Goal: Information Seeking & Learning: Learn about a topic

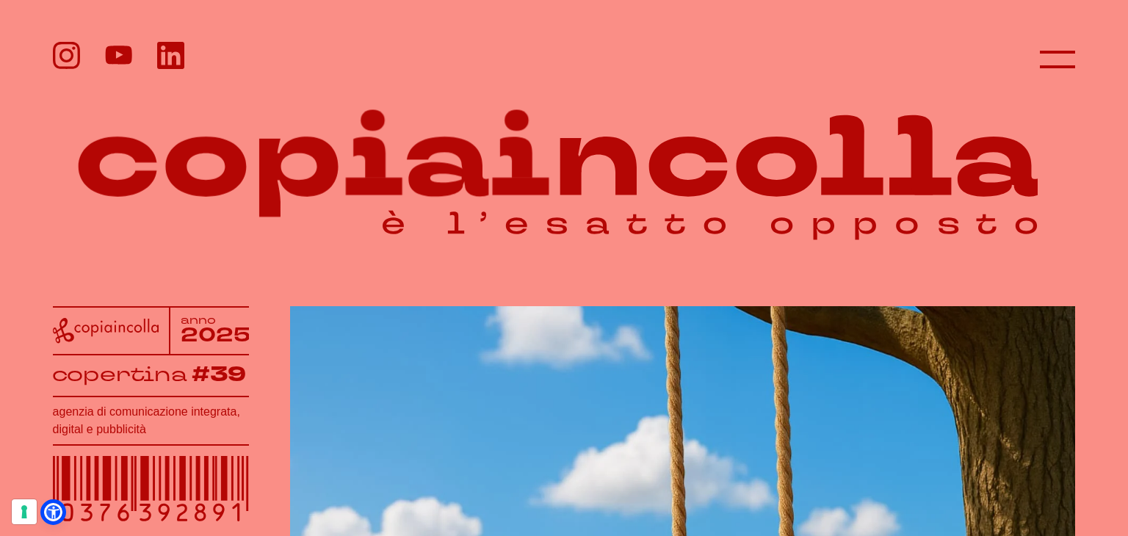
click at [1121, 54] on header at bounding box center [564, 47] width 1128 height 95
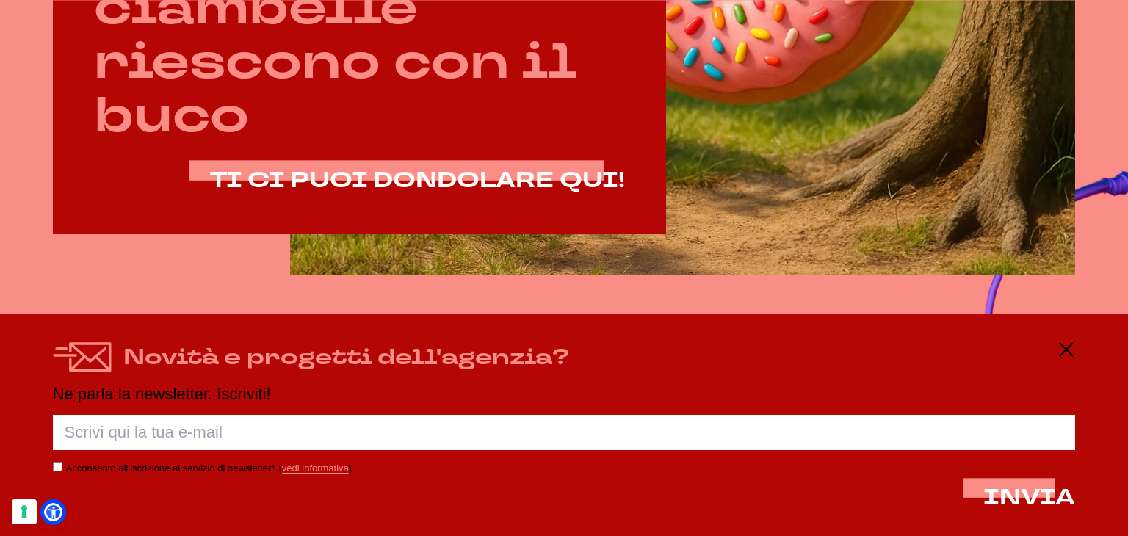
scroll to position [1050, 0]
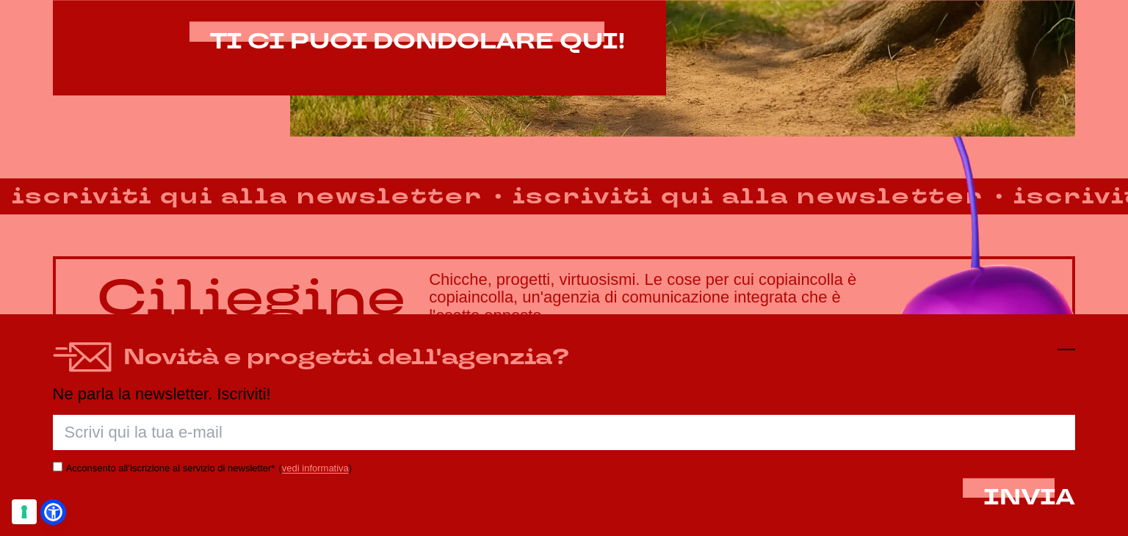
click at [1065, 344] on icon at bounding box center [1067, 350] width 18 height 18
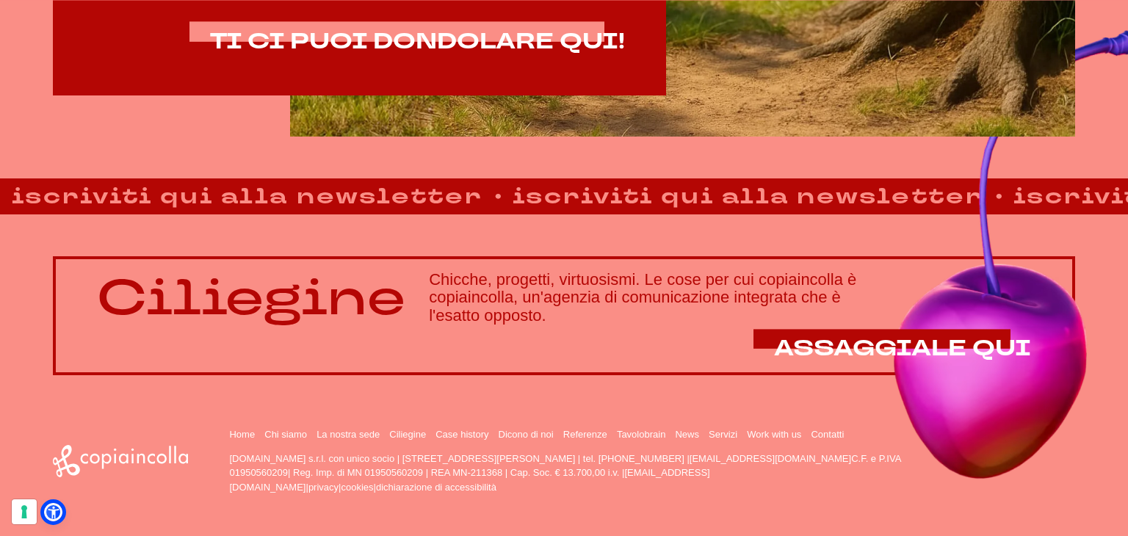
drag, startPoint x: 1116, startPoint y: 343, endPoint x: 1110, endPoint y: 371, distance: 28.5
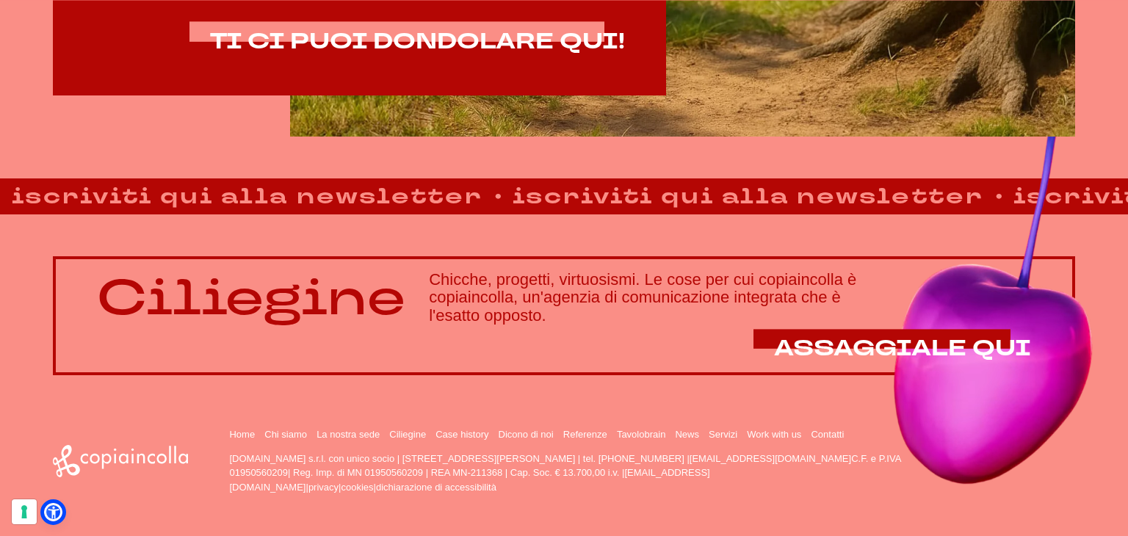
click at [1110, 371] on div "Ciliegine Chicche, progetti, virtuosismi. Le cose per cui copiaincolla è copiai…" at bounding box center [564, 294] width 1128 height 161
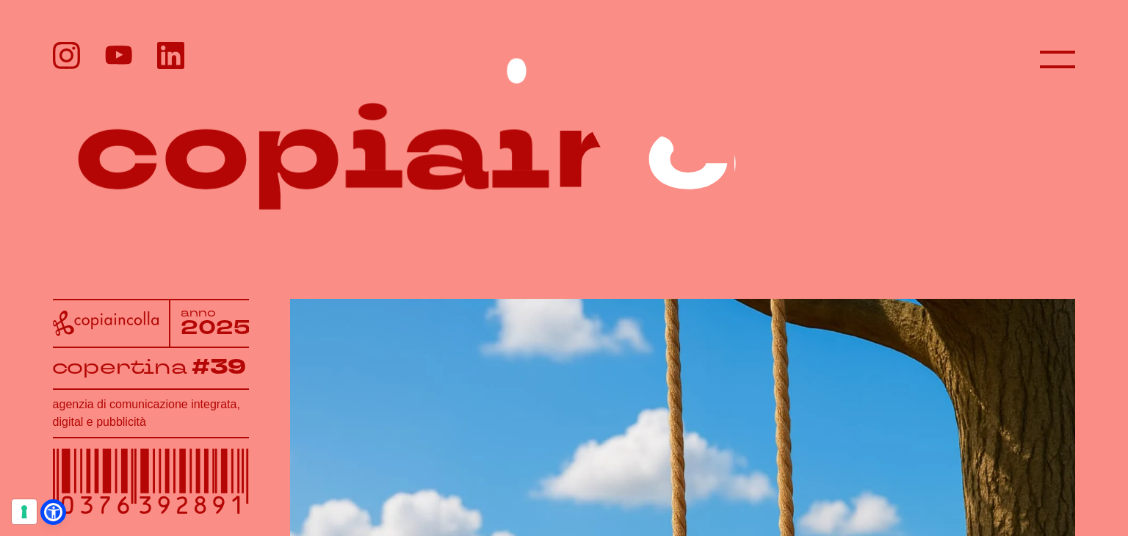
scroll to position [0, 0]
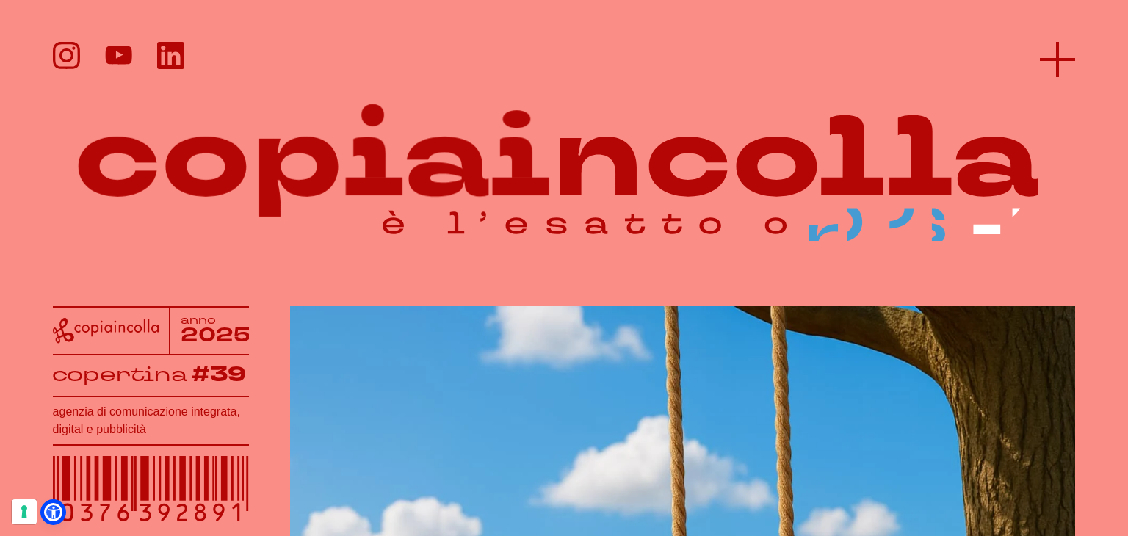
click at [1067, 54] on icon at bounding box center [1057, 59] width 35 height 35
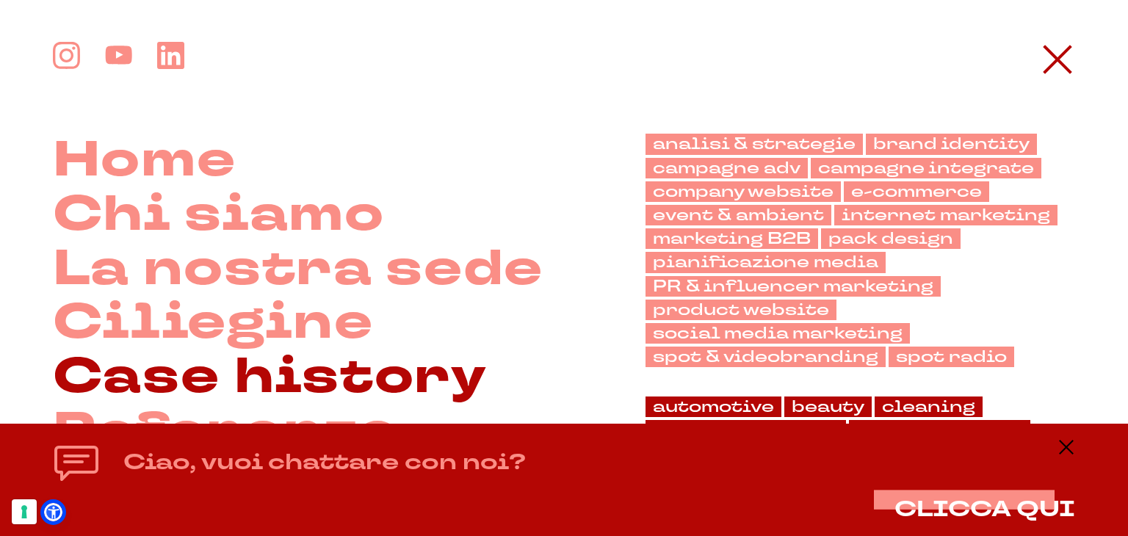
click at [432, 369] on link "Case history" at bounding box center [270, 377] width 435 height 54
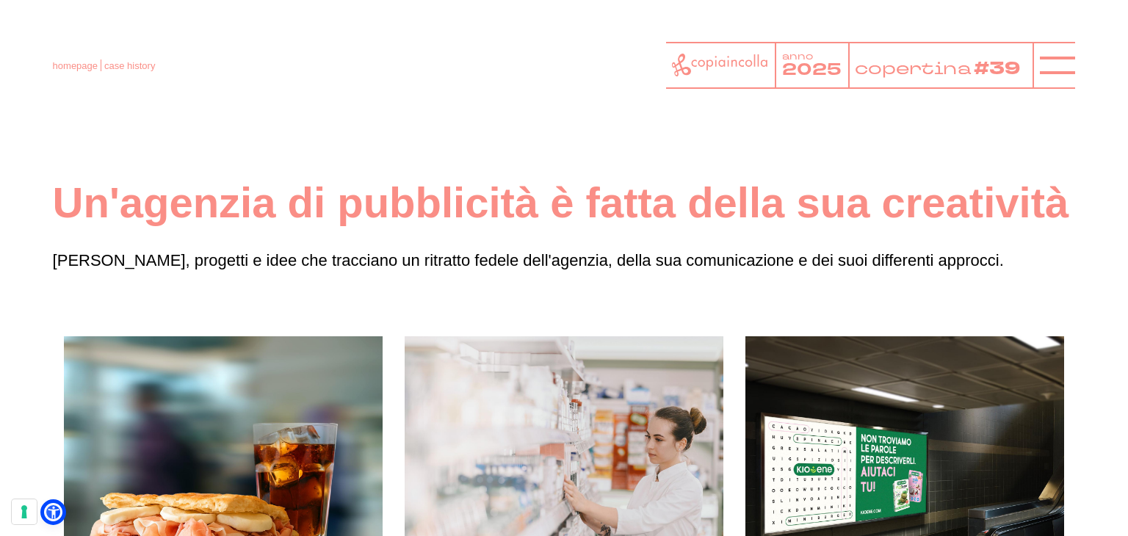
click at [1120, 36] on header "homepage case history anno 2025 copertina #39" at bounding box center [564, 53] width 1128 height 106
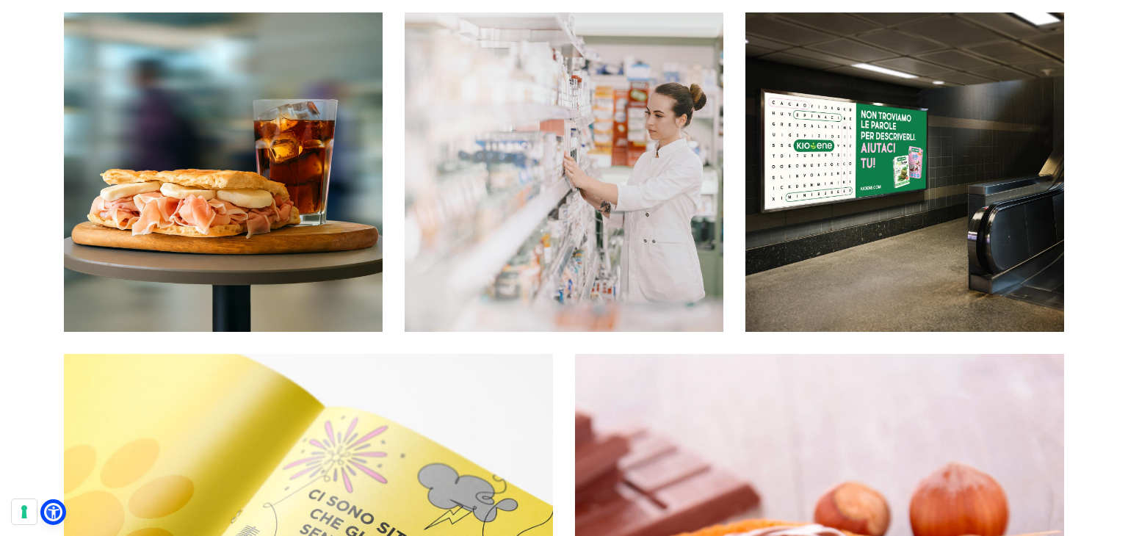
scroll to position [382, 0]
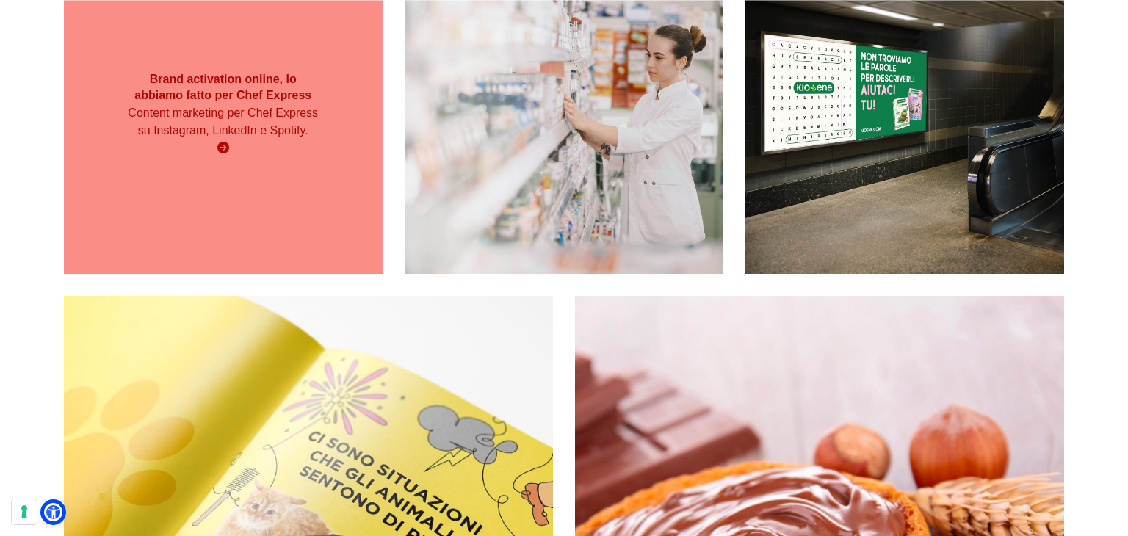
click at [273, 101] on strong "Brand activation online, lo abbiamo fatto per Chef Express" at bounding box center [222, 87] width 177 height 29
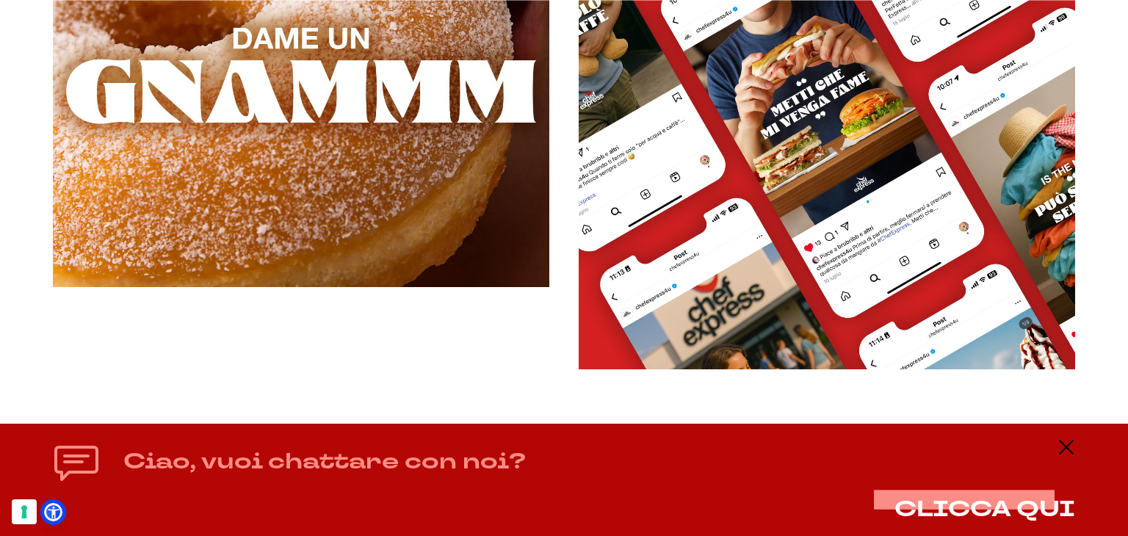
scroll to position [2732, 0]
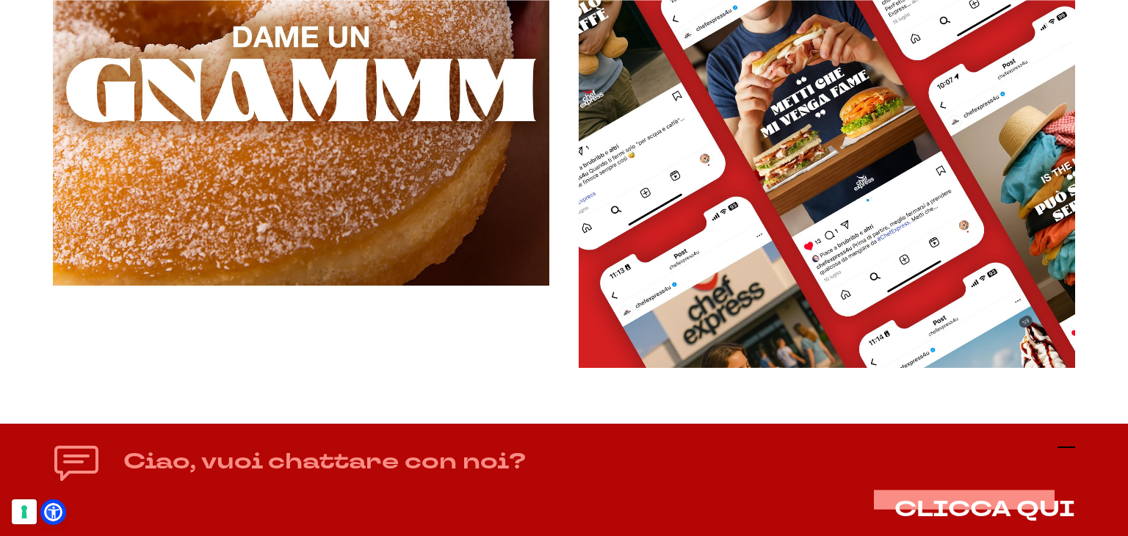
click at [1064, 455] on icon at bounding box center [1067, 447] width 18 height 18
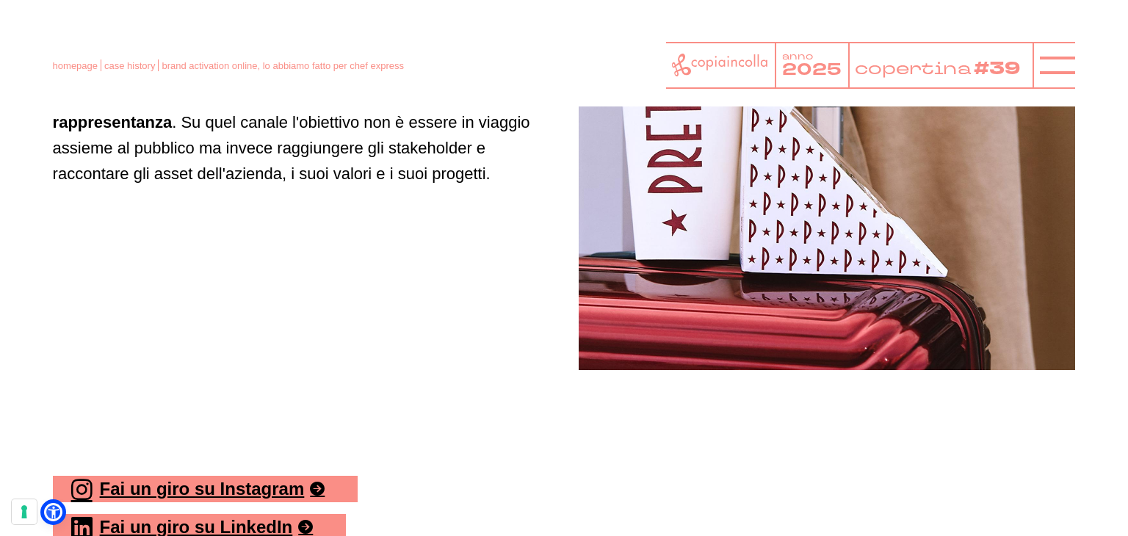
scroll to position [5758, 0]
